Goal: Check status: Check status

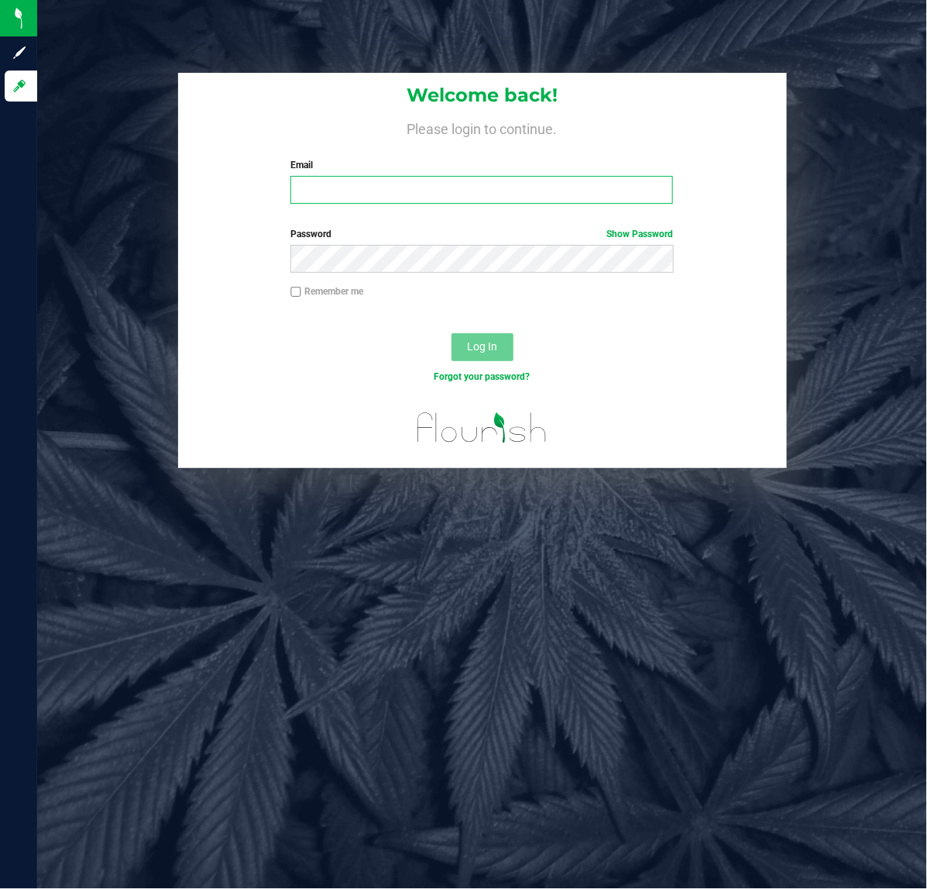
click at [409, 195] on input "Email" at bounding box center [482, 190] width 383 height 28
type input "[EMAIL_ADDRESS][DOMAIN_NAME]"
click at [516, 373] on link "Forgot your password?" at bounding box center [482, 376] width 96 height 11
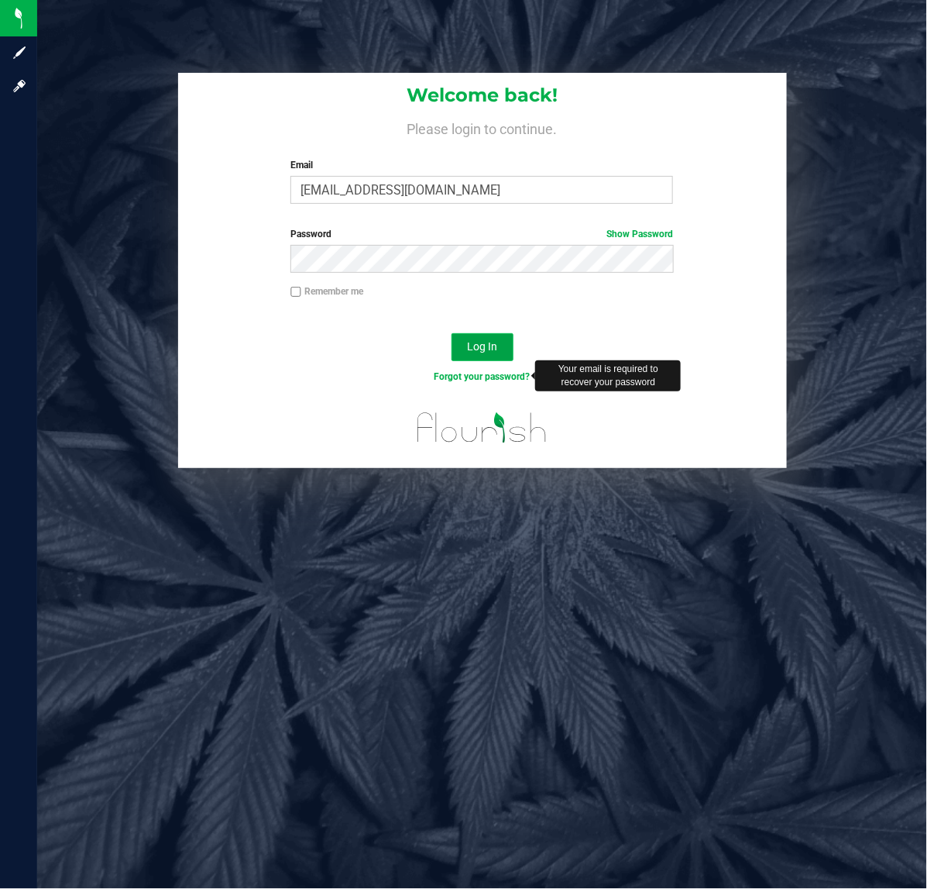
click at [484, 349] on span "Log In" at bounding box center [482, 346] width 30 height 12
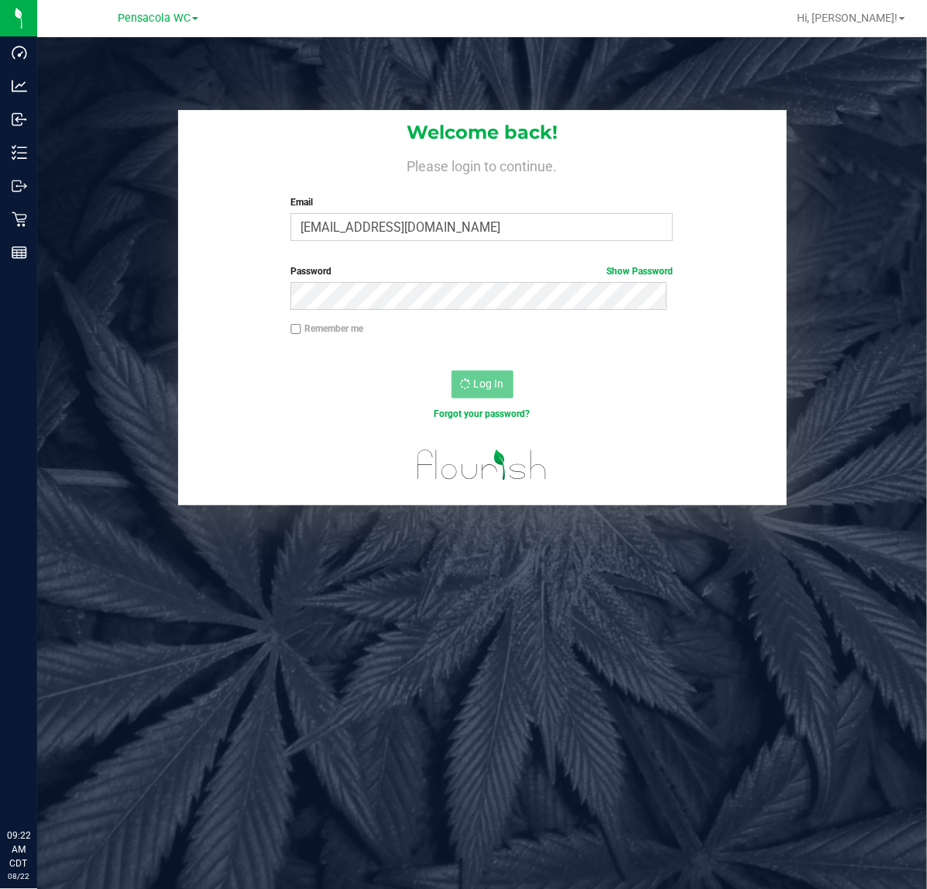
click at [21, 233] on div "Retail" at bounding box center [21, 219] width 33 height 31
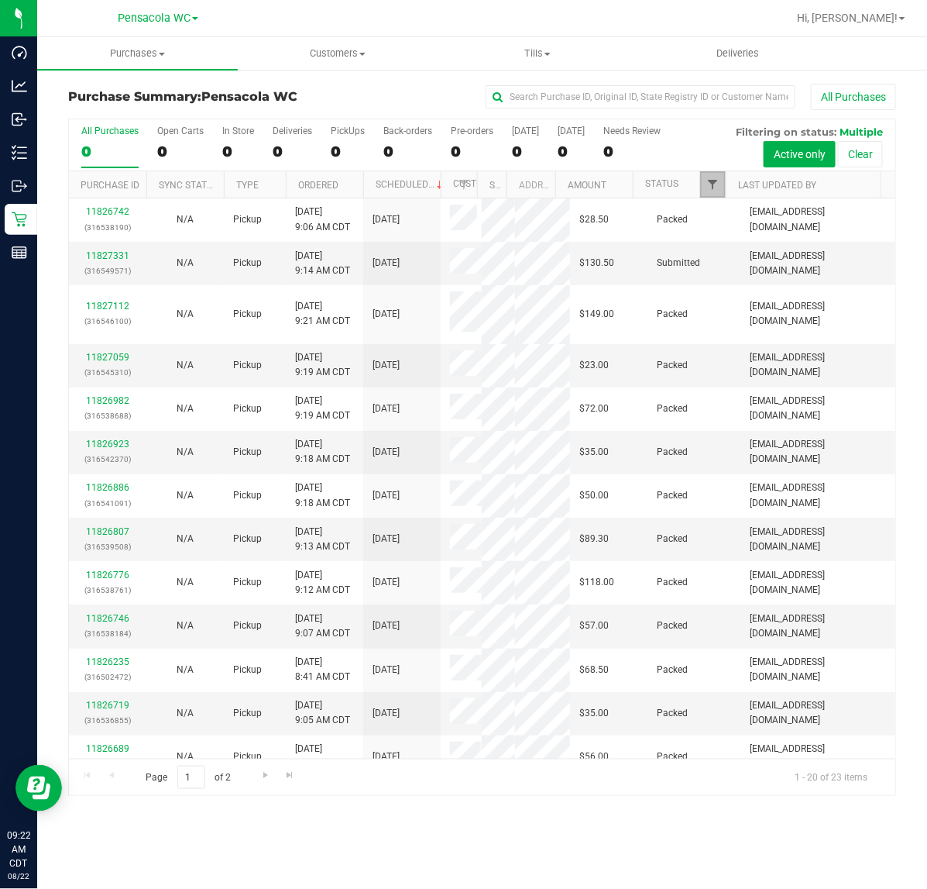
click at [713, 186] on span "Filter" at bounding box center [713, 184] width 12 height 12
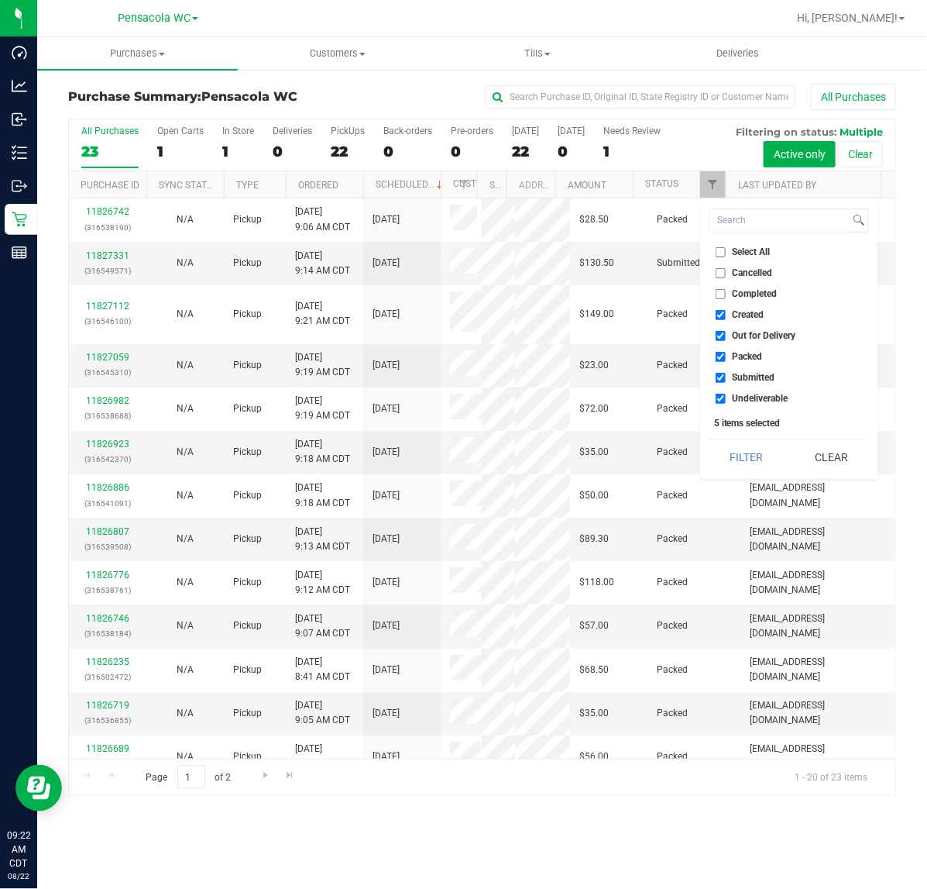
click at [721, 252] on input "Select All" at bounding box center [721, 252] width 10 height 10
checkbox input "true"
click at [725, 249] on input "Select All" at bounding box center [721, 252] width 10 height 10
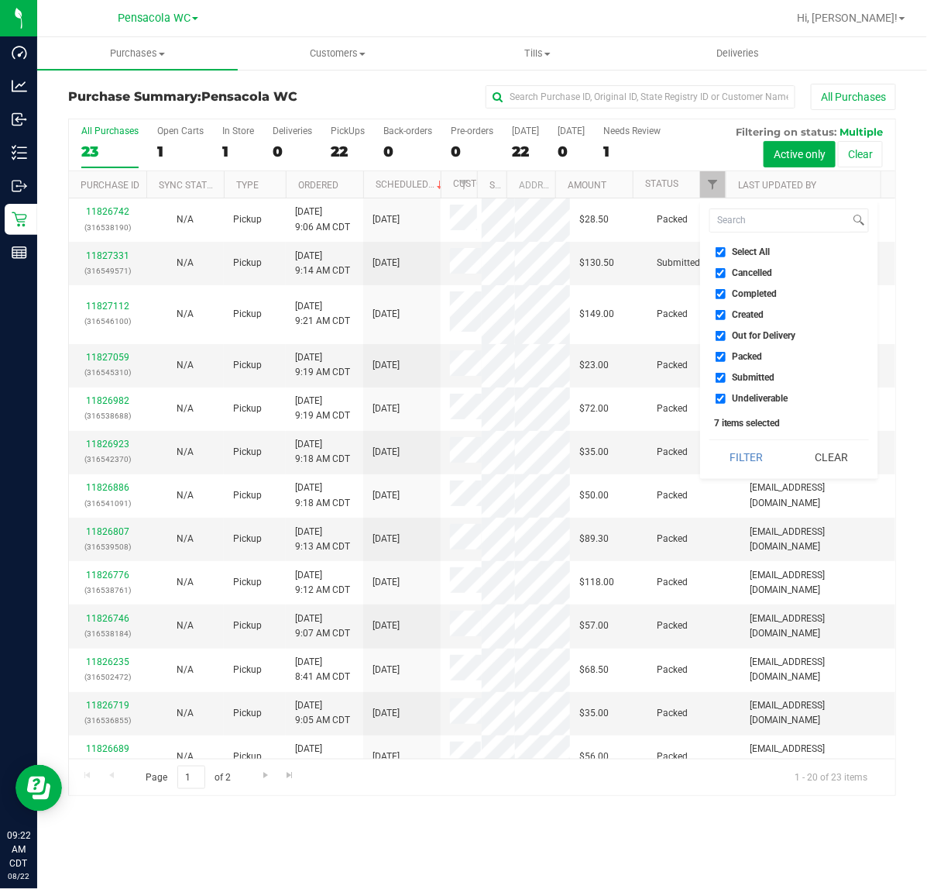
checkbox input "false"
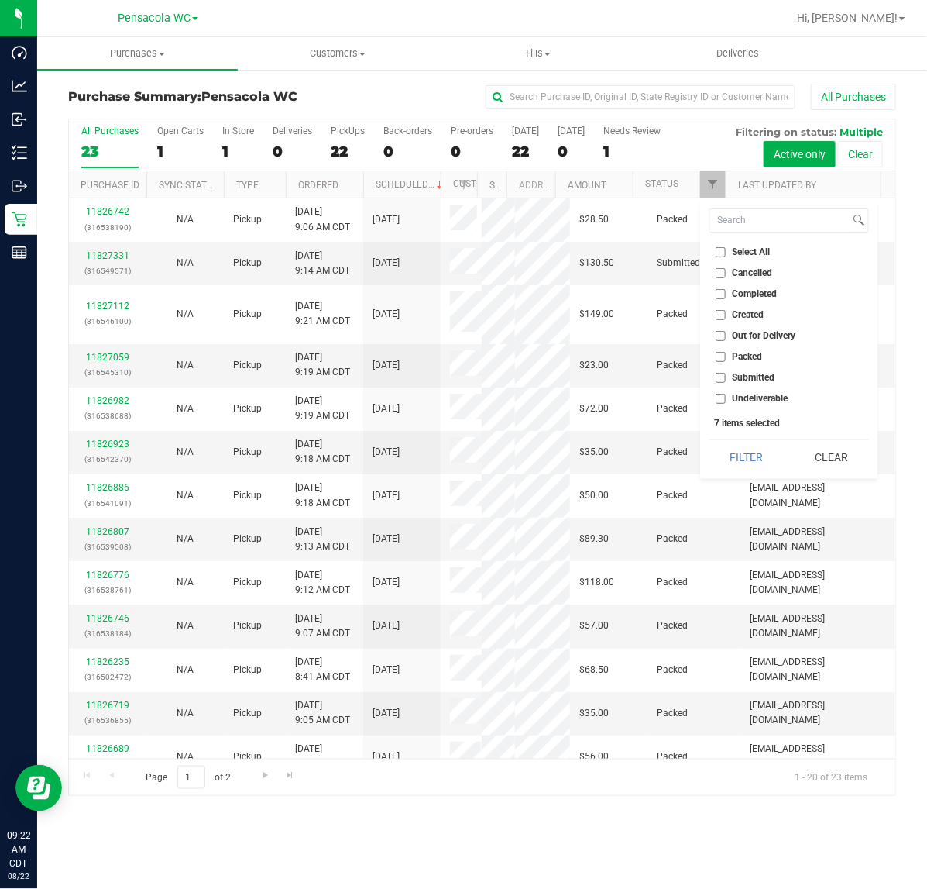
checkbox input "false"
click at [750, 356] on span "Packed" at bounding box center [748, 356] width 30 height 9
click at [726, 356] on input "Packed" at bounding box center [721, 357] width 10 height 10
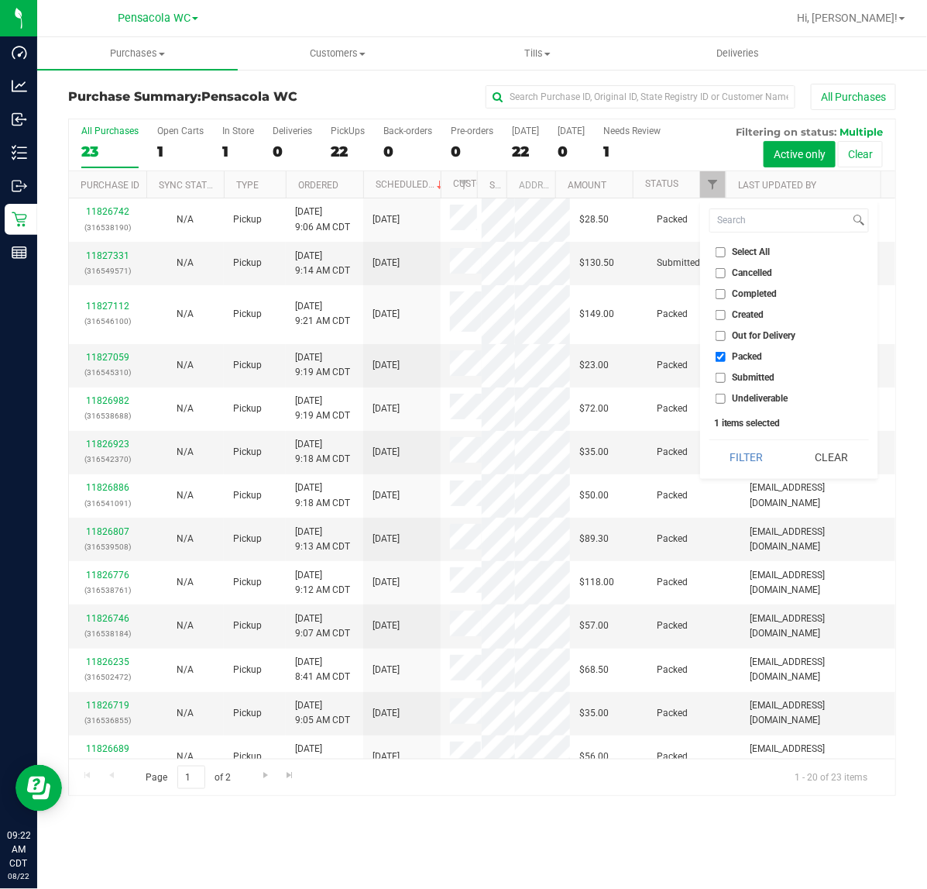
click at [721, 361] on input "Packed" at bounding box center [721, 357] width 10 height 10
checkbox input "false"
click at [723, 397] on input "Undeliverable" at bounding box center [721, 399] width 10 height 10
click at [721, 397] on input "Undeliverable" at bounding box center [721, 399] width 10 height 10
checkbox input "false"
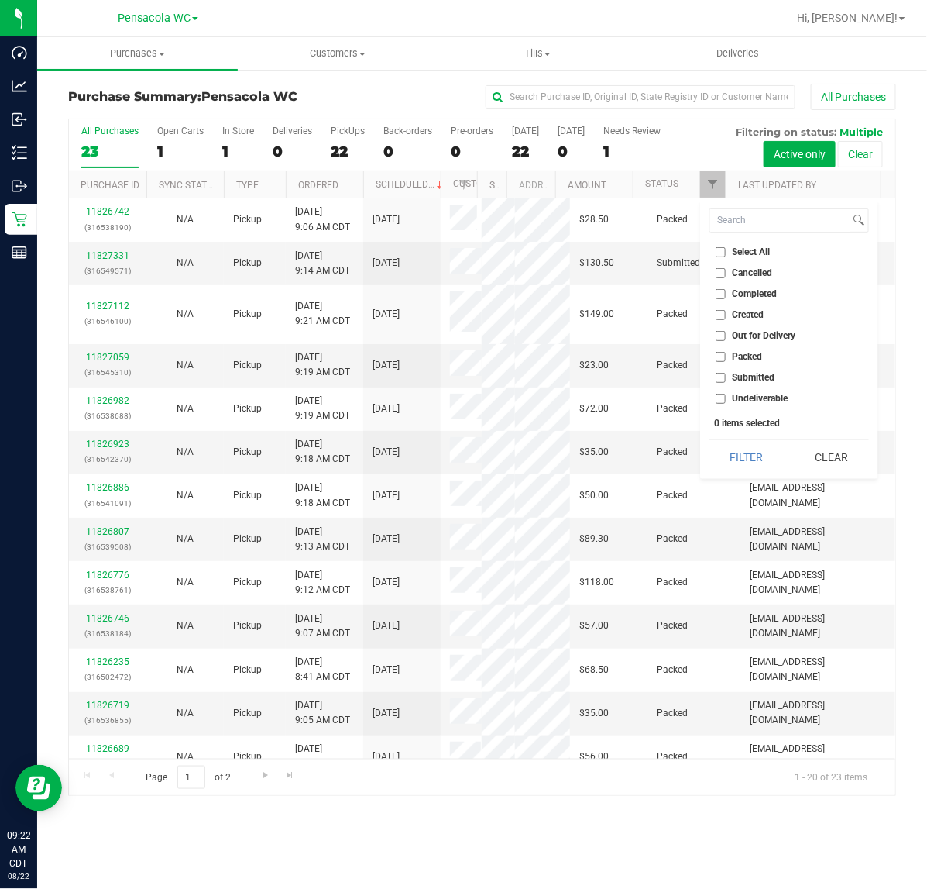
click at [721, 377] on input "Submitted" at bounding box center [721, 378] width 10 height 10
checkbox input "true"
click at [749, 456] on button "Filter" at bounding box center [747, 457] width 74 height 34
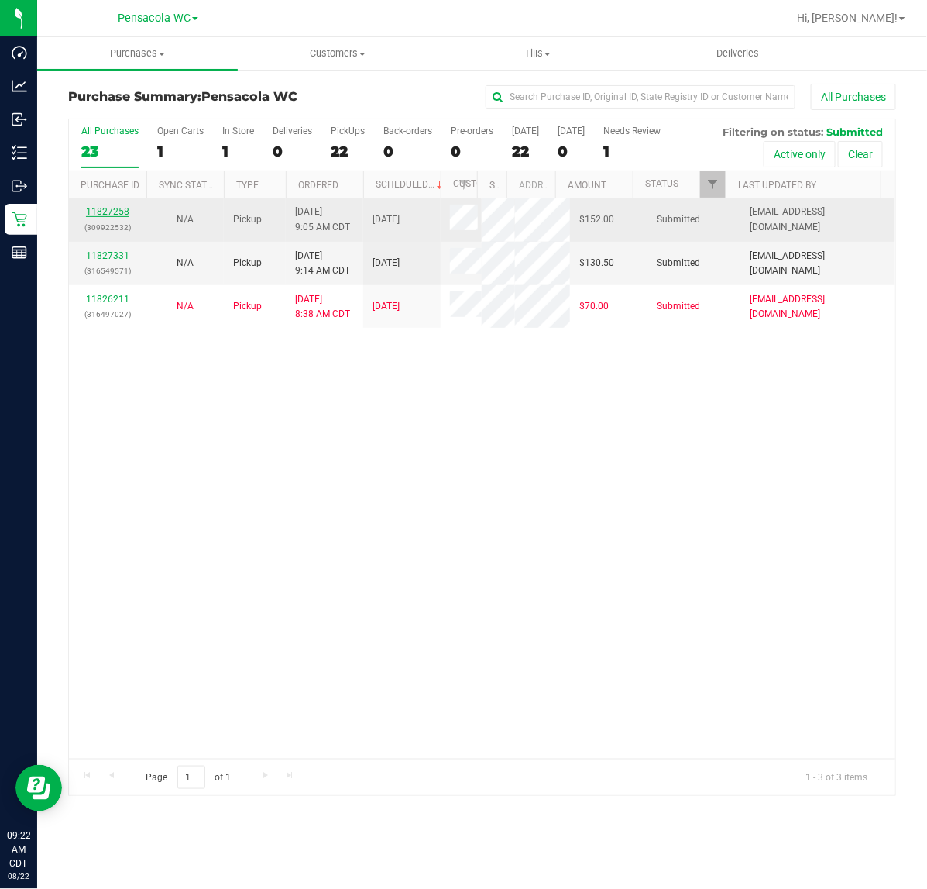
click at [117, 217] on link "11827258" at bounding box center [107, 211] width 43 height 11
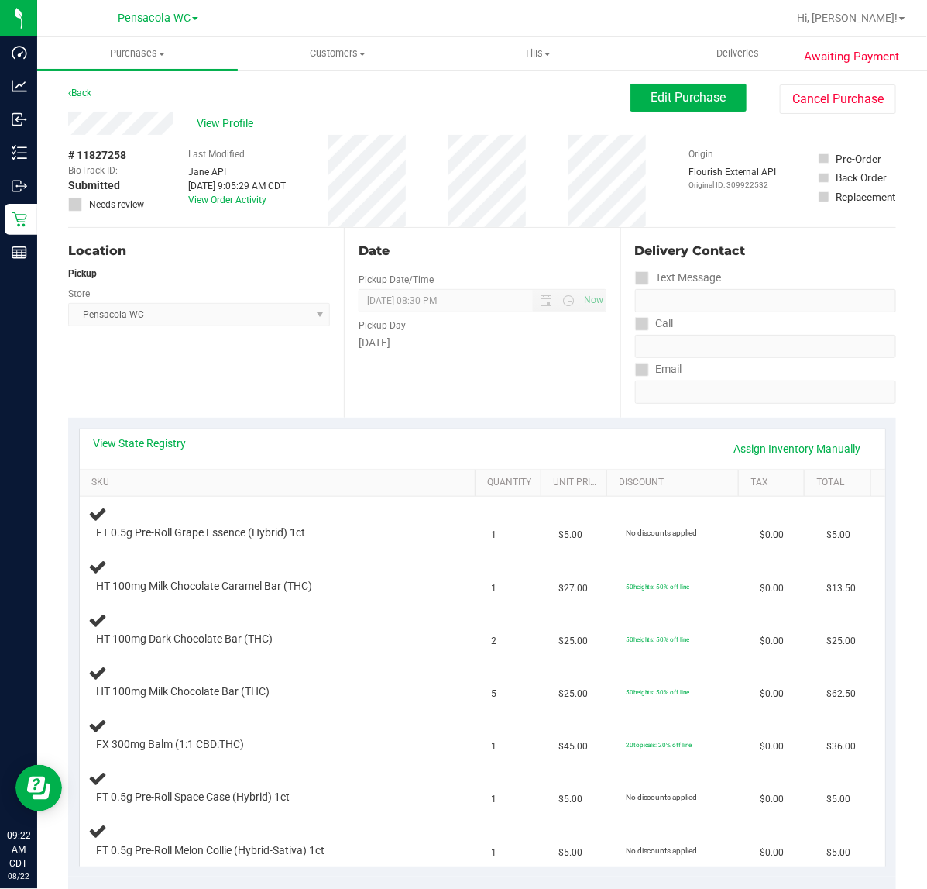
click at [82, 93] on link "Back" at bounding box center [79, 93] width 23 height 11
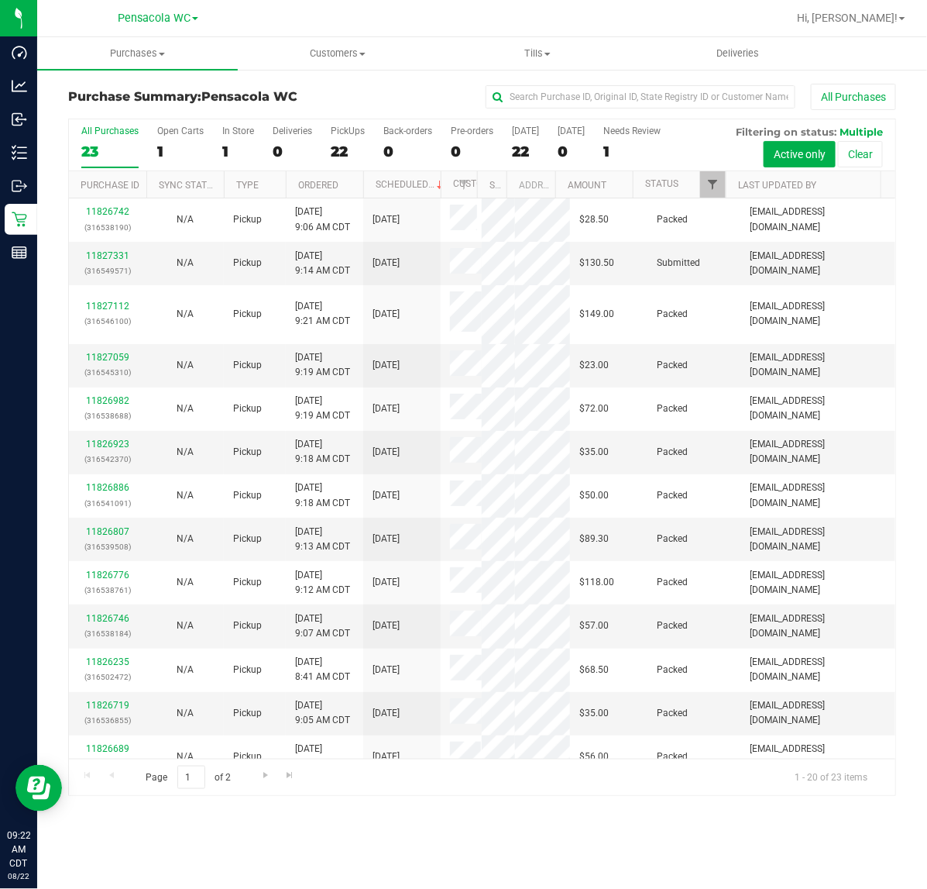
click at [710, 184] on span "Filter" at bounding box center [713, 184] width 12 height 12
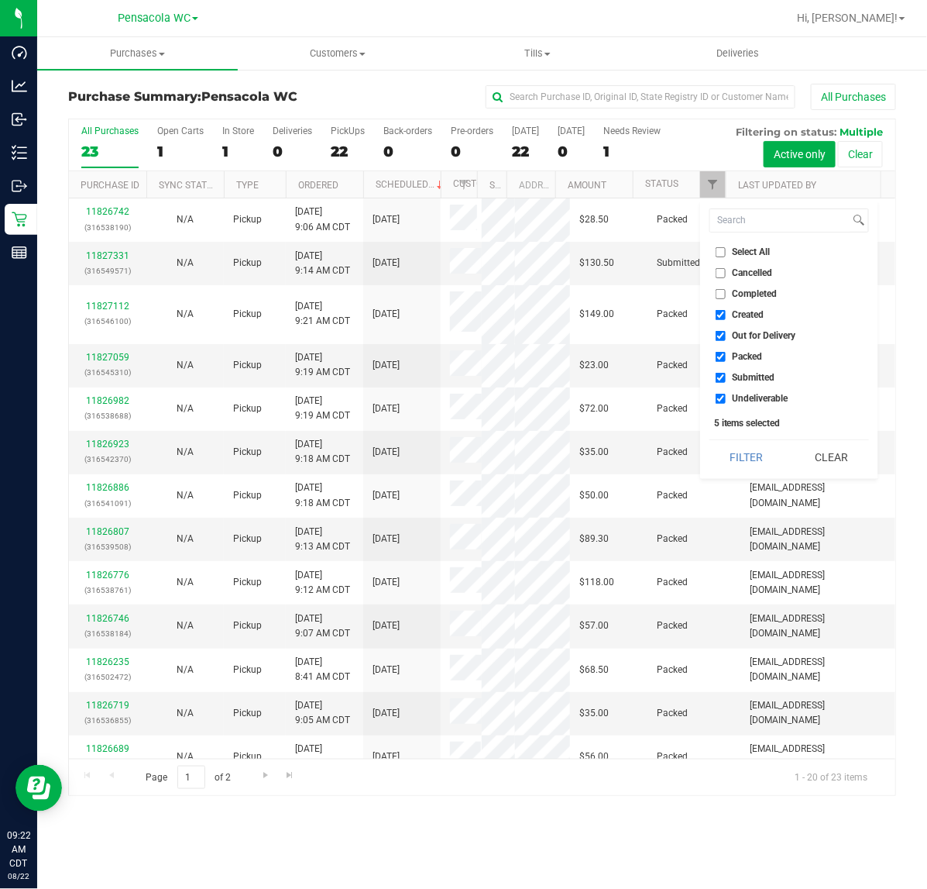
click at [721, 252] on input "Select All" at bounding box center [721, 252] width 10 height 10
checkbox input "true"
click at [719, 256] on input "Select All" at bounding box center [721, 252] width 10 height 10
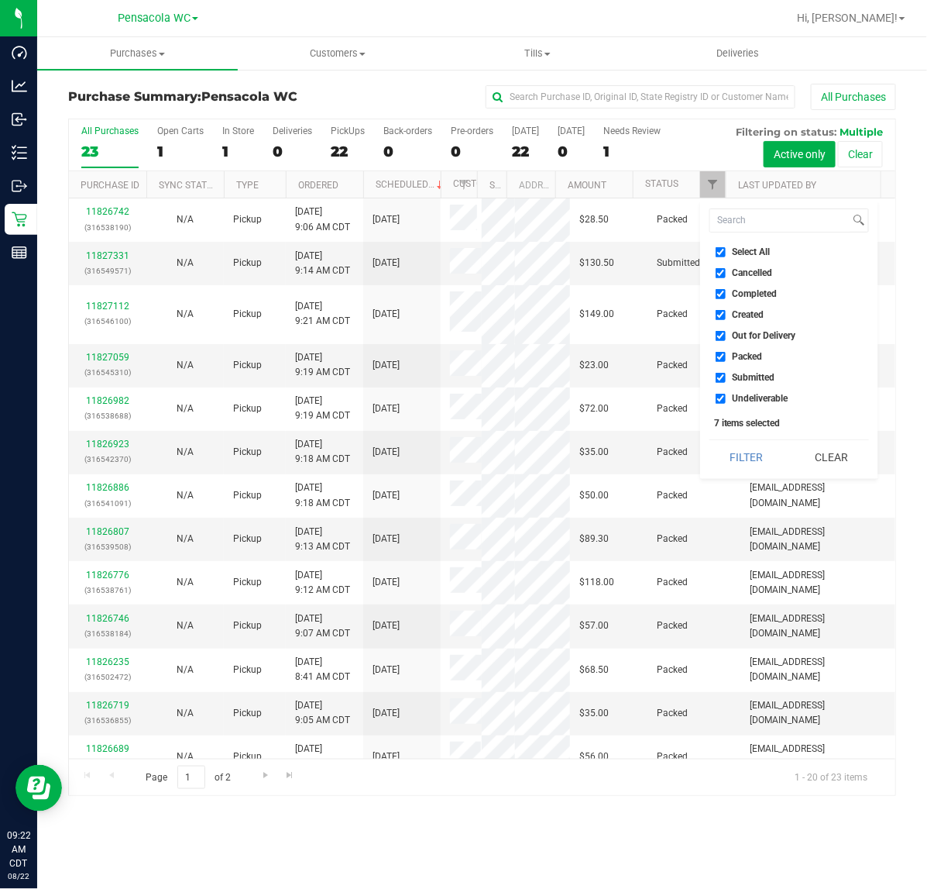
checkbox input "false"
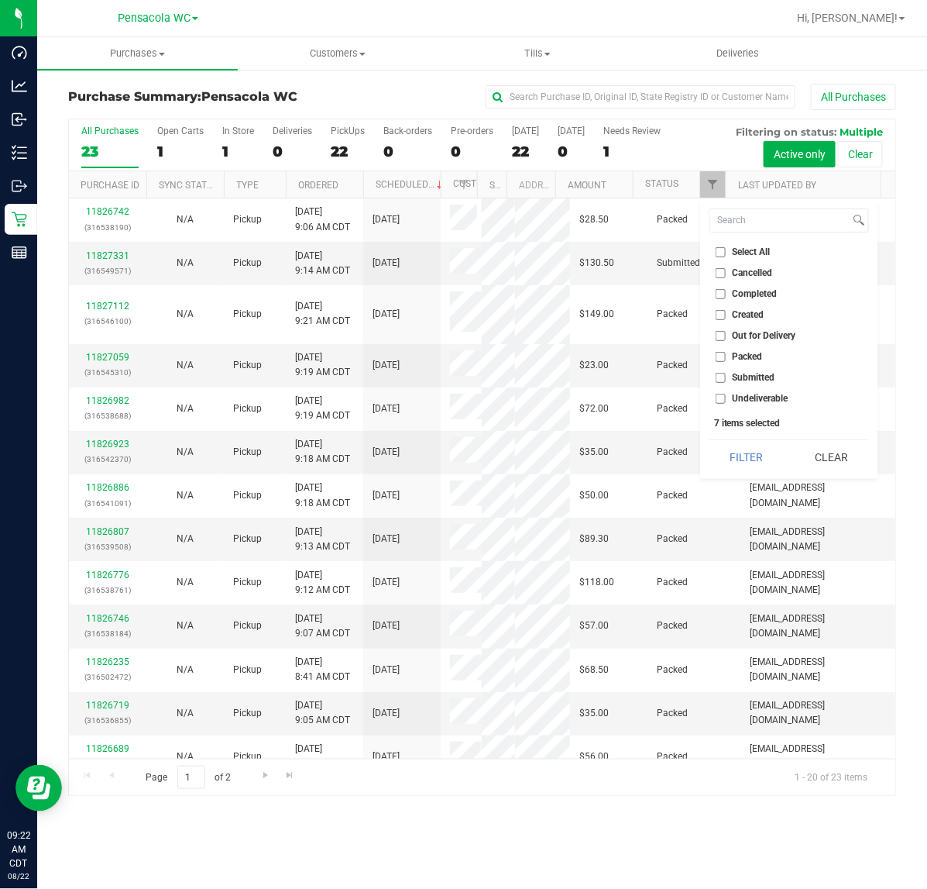
checkbox input "false"
click at [721, 377] on input "Submitted" at bounding box center [721, 378] width 10 height 10
checkbox input "true"
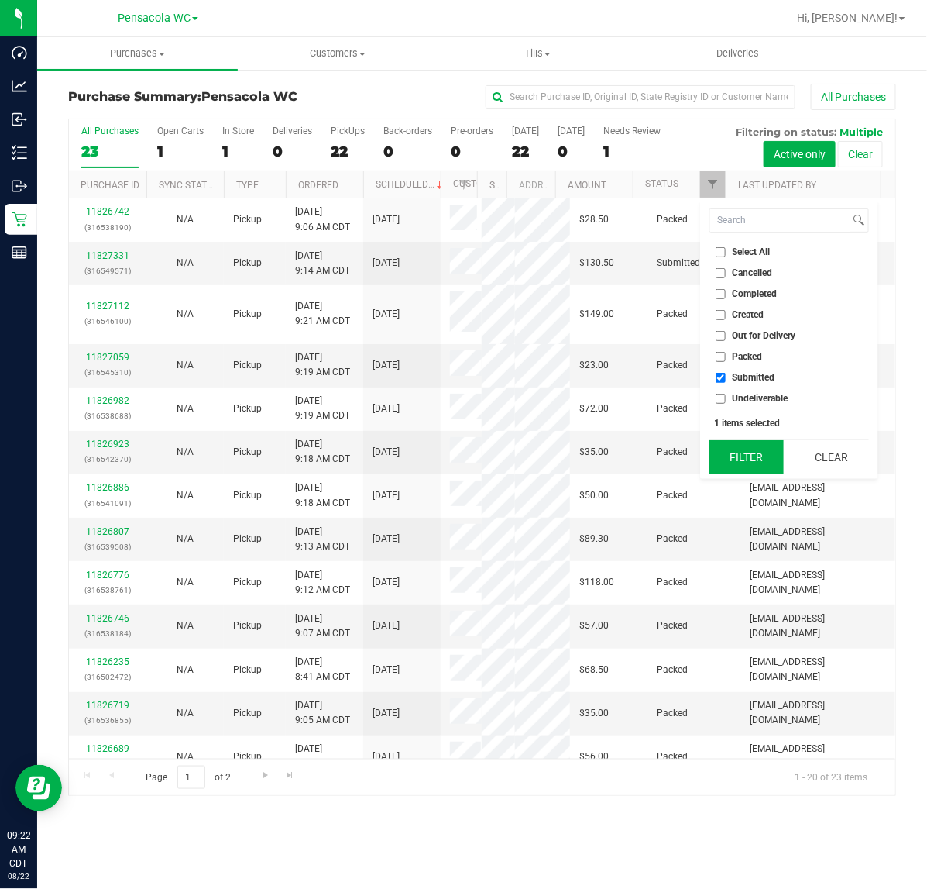
click at [748, 456] on button "Filter" at bounding box center [747, 457] width 74 height 34
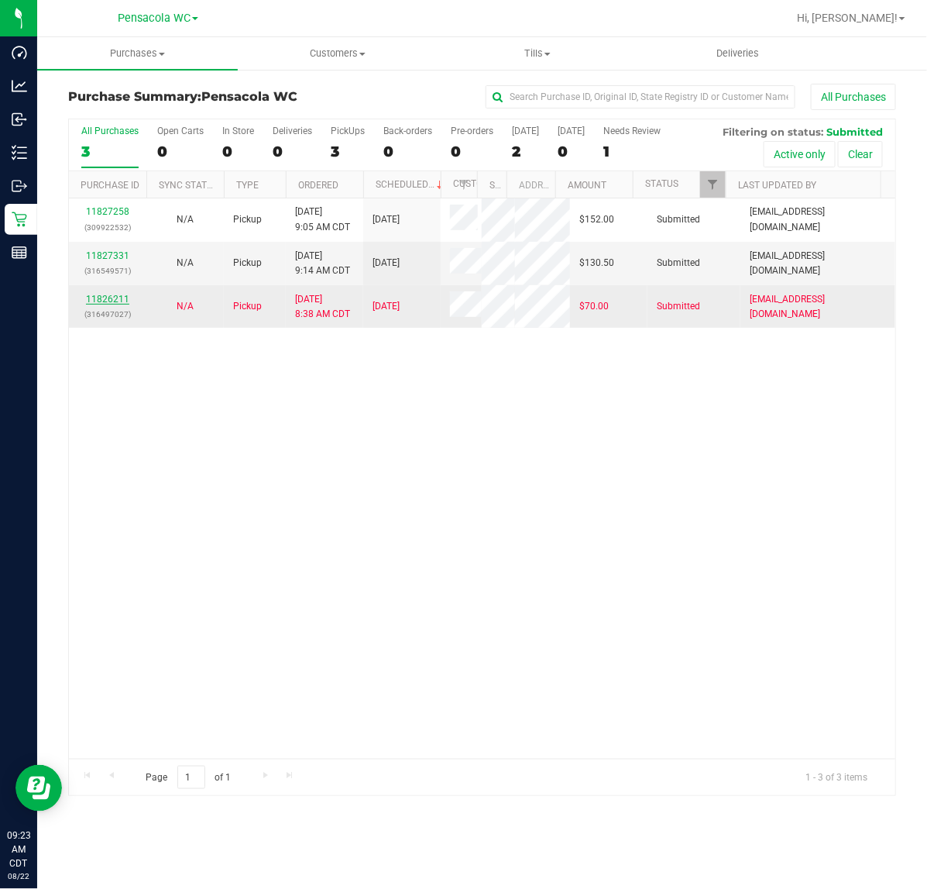
click at [114, 303] on link "11826211" at bounding box center [107, 299] width 43 height 11
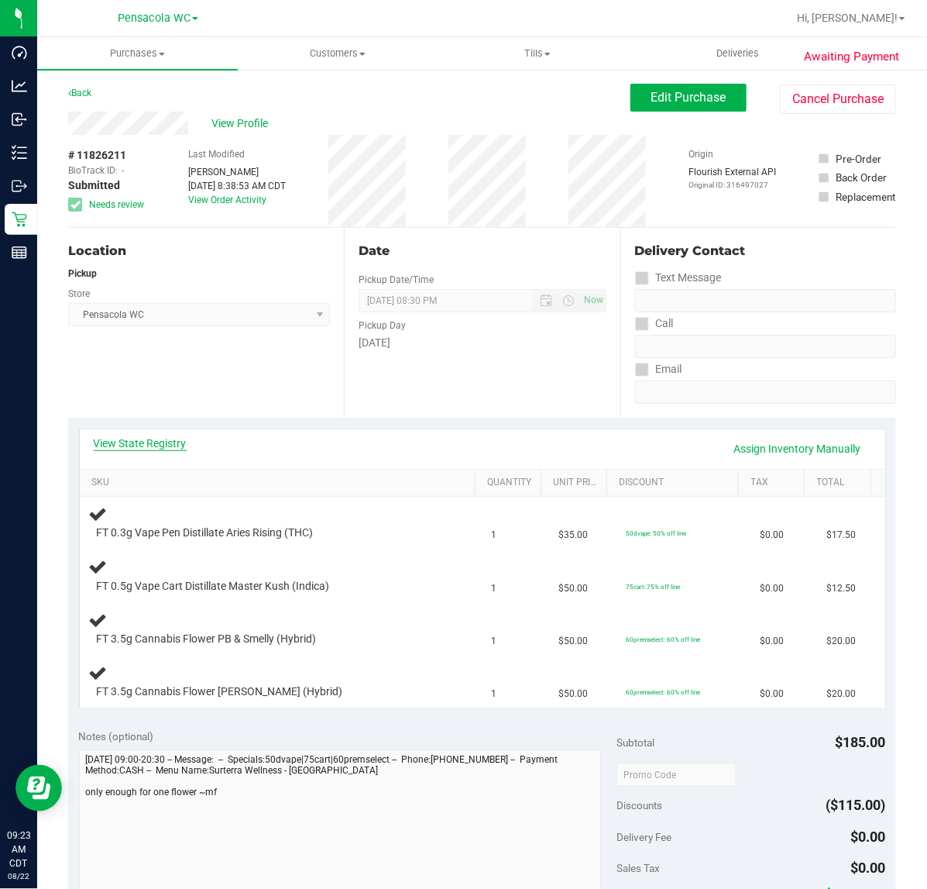
click at [163, 443] on link "View State Registry" at bounding box center [140, 442] width 93 height 15
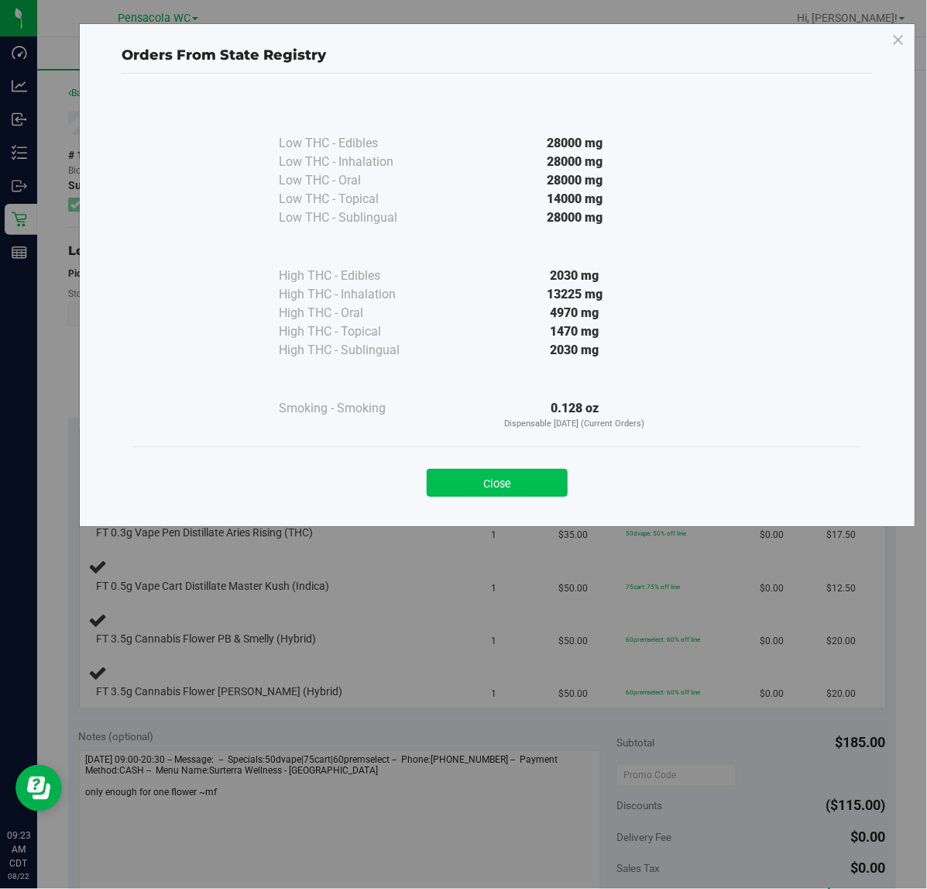
click at [500, 481] on button "Close" at bounding box center [497, 483] width 141 height 28
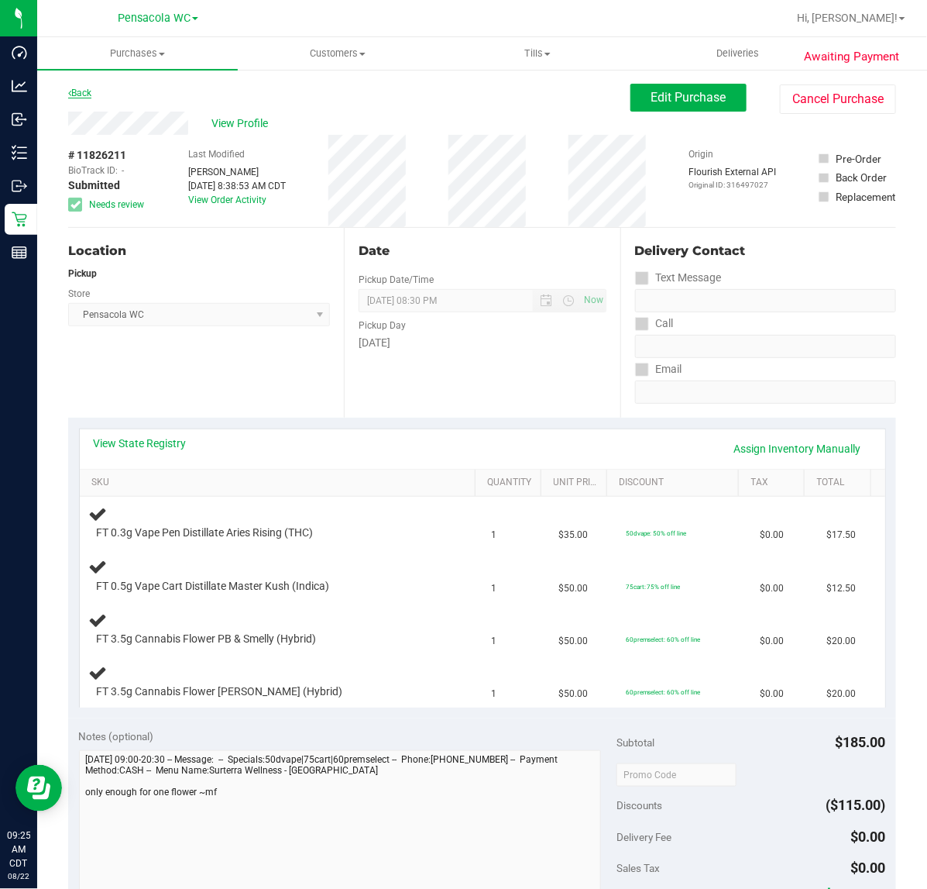
click at [83, 93] on link "Back" at bounding box center [79, 93] width 23 height 11
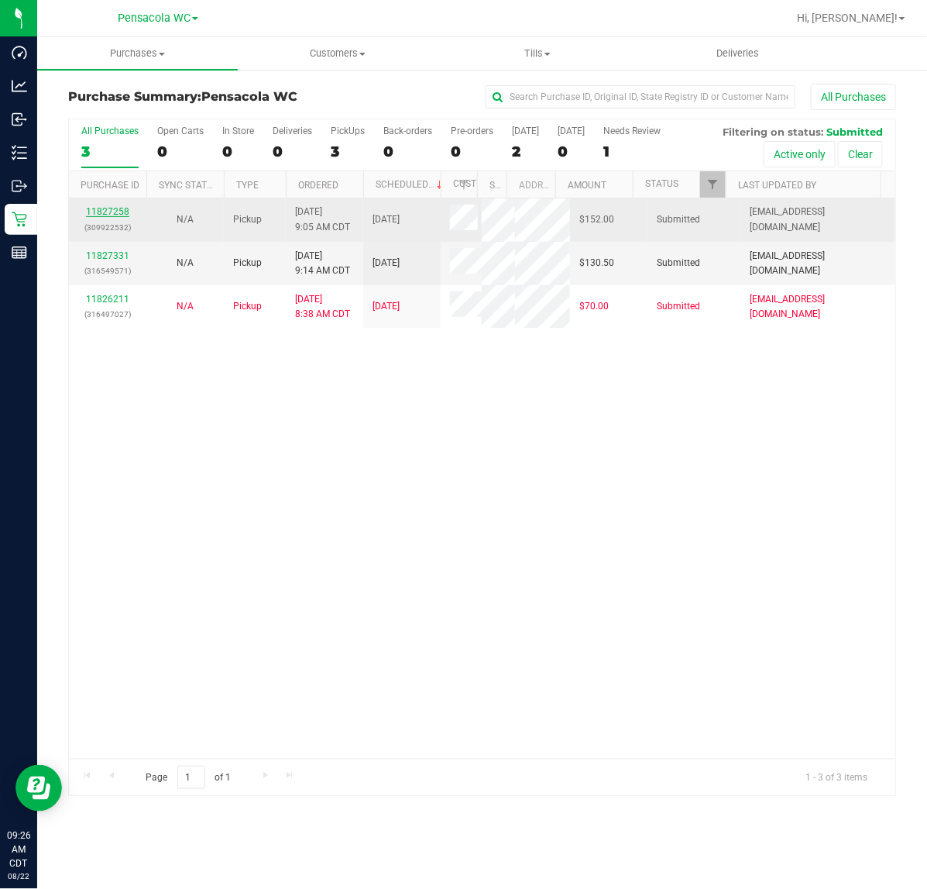
click at [124, 213] on link "11827258" at bounding box center [107, 211] width 43 height 11
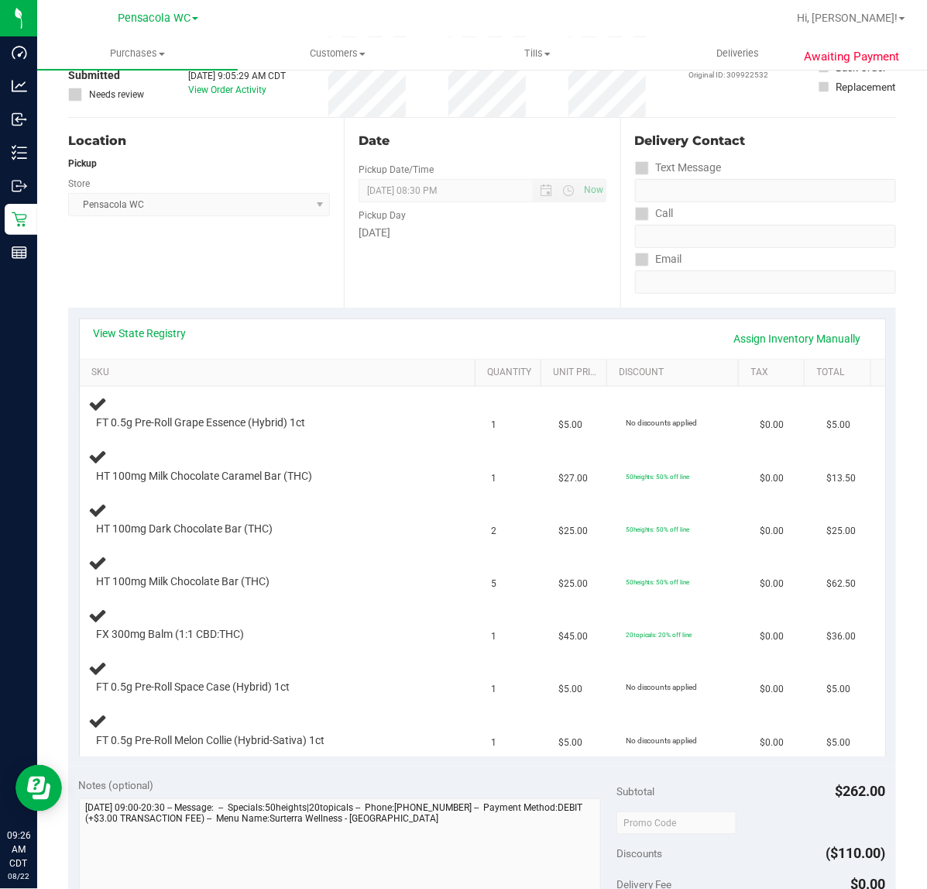
scroll to position [109, 0]
click at [165, 331] on link "View State Registry" at bounding box center [140, 333] width 93 height 15
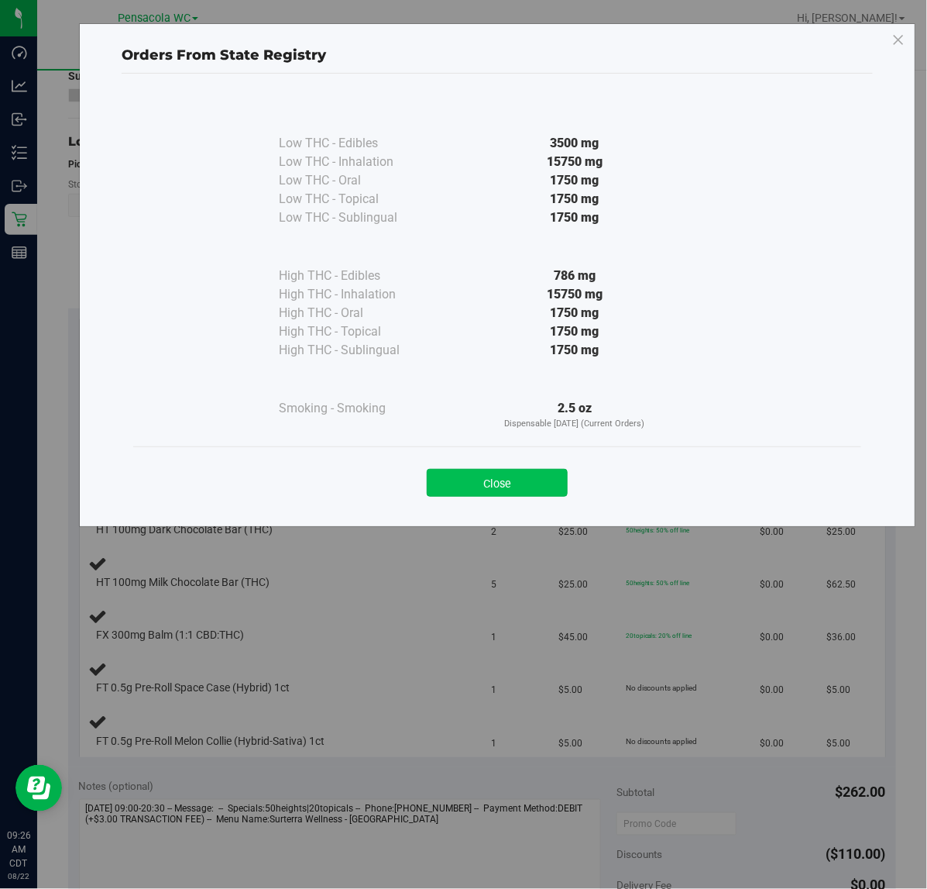
click at [512, 476] on button "Close" at bounding box center [497, 483] width 141 height 28
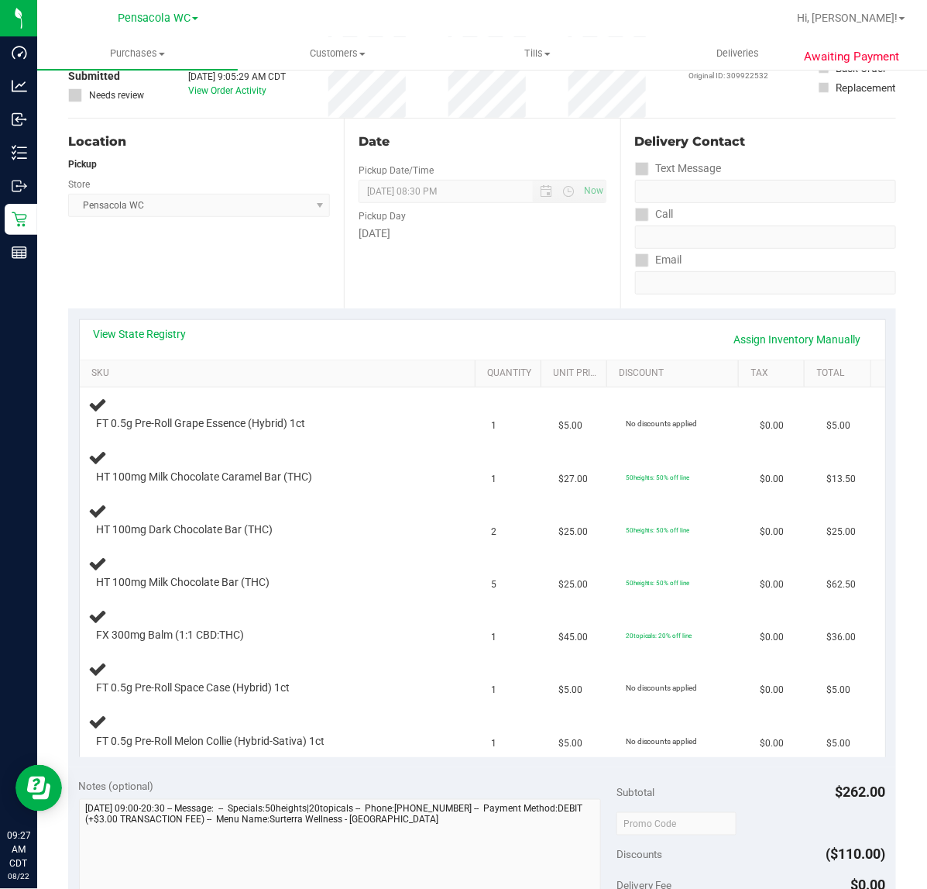
scroll to position [0, 0]
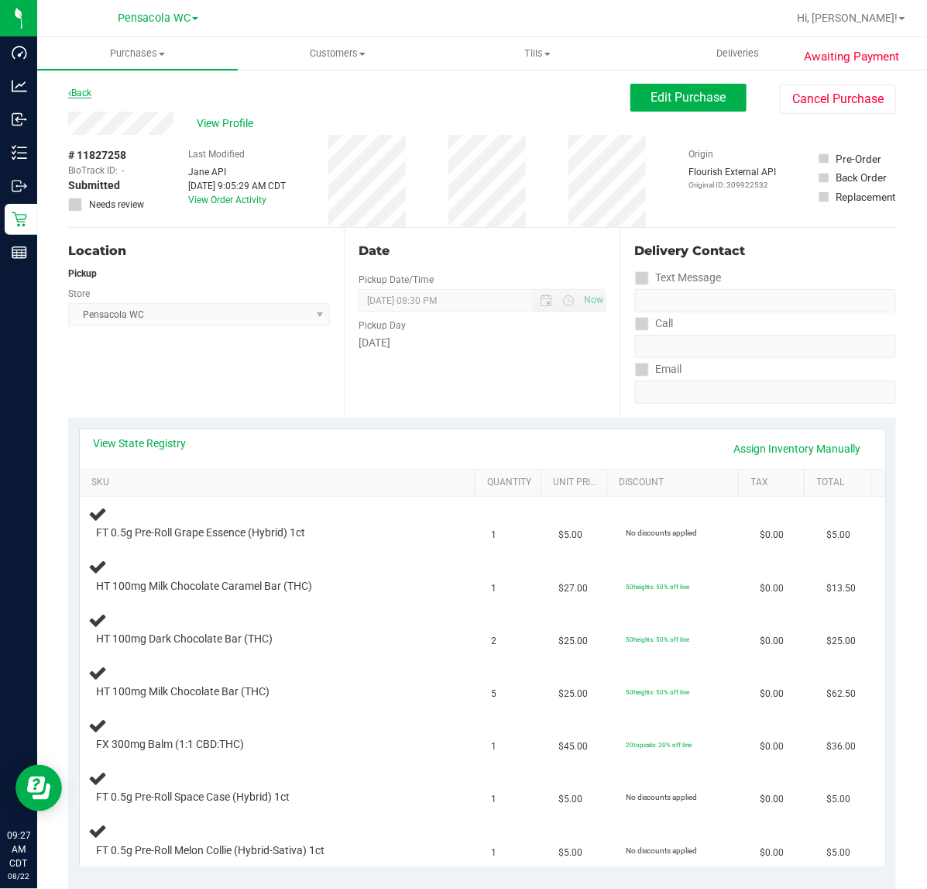
click at [88, 93] on link "Back" at bounding box center [79, 93] width 23 height 11
